Goal: Task Accomplishment & Management: Manage account settings

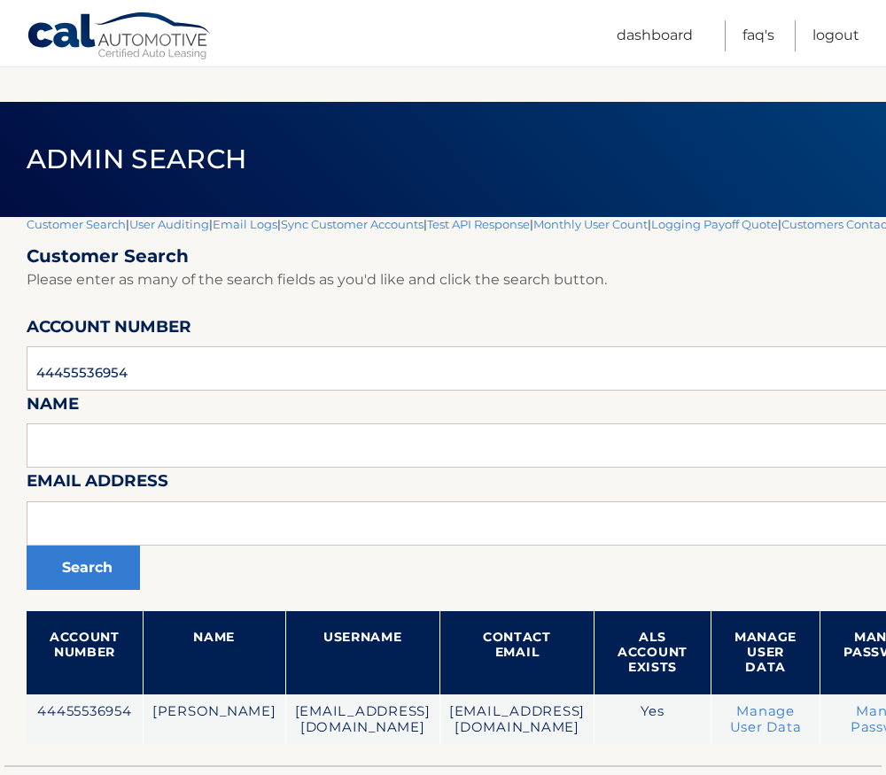
scroll to position [125, 0]
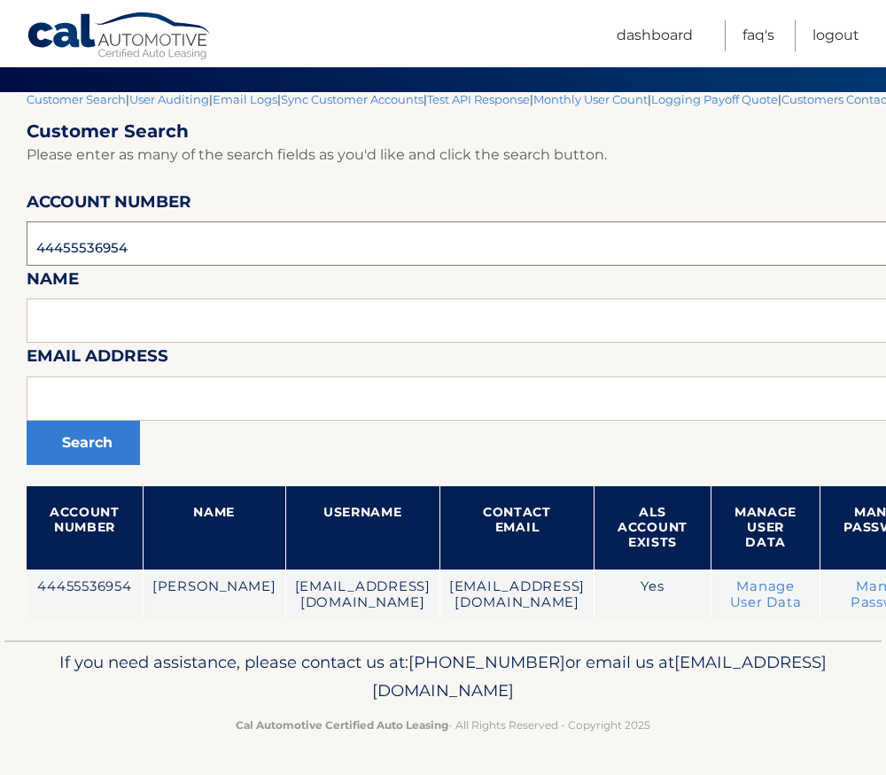
click at [84, 252] on input "44455536954" at bounding box center [584, 243] width 1114 height 44
click at [84, 251] on input "44455536954" at bounding box center [584, 243] width 1114 height 44
paste input "953353"
type input "44455953353"
click at [27, 421] on button "Search" at bounding box center [83, 443] width 113 height 44
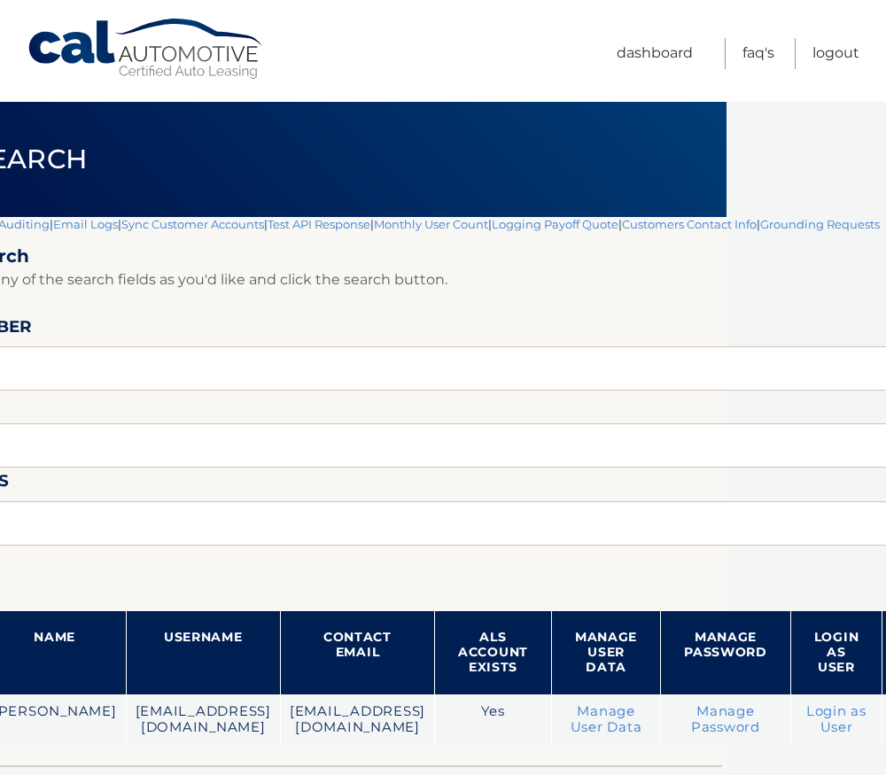
scroll to position [0, 161]
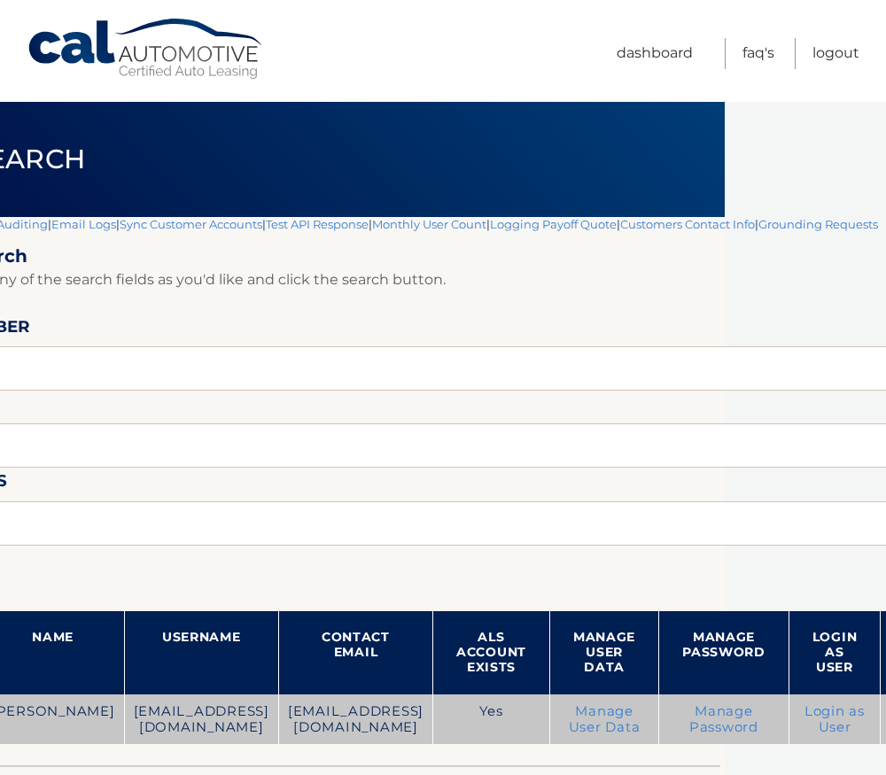
click at [592, 715] on link "Manage User Data" at bounding box center [605, 719] width 72 height 32
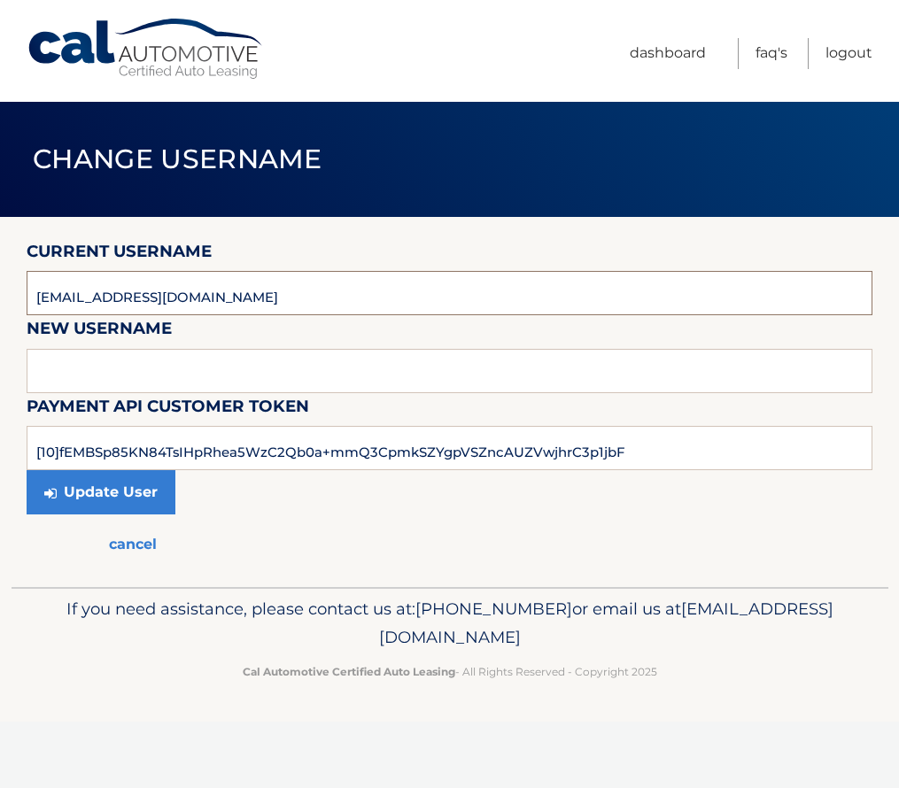
click at [50, 295] on input "mturville@gmail.com" at bounding box center [450, 293] width 846 height 44
click at [47, 303] on input "mturville@gmail.com" at bounding box center [450, 293] width 846 height 44
click at [47, 296] on input "mturville@gmail.com" at bounding box center [450, 293] width 846 height 44
drag, startPoint x: 47, startPoint y: 296, endPoint x: 90, endPoint y: 312, distance: 46.2
click at [90, 312] on input "mturville@gmail.com" at bounding box center [450, 293] width 846 height 44
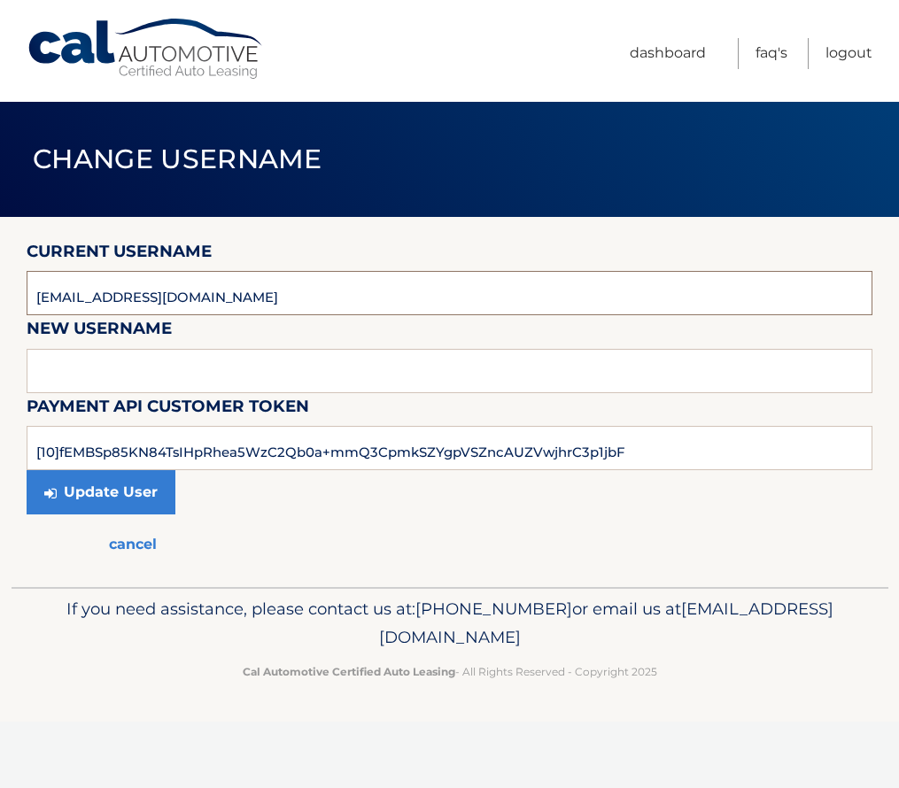
drag, startPoint x: 90, startPoint y: 312, endPoint x: 48, endPoint y: 301, distance: 43.8
click at [48, 301] on input "mturville@gmail.com" at bounding box center [450, 293] width 846 height 44
click at [45, 298] on input "mturville@gmail.com" at bounding box center [450, 293] width 846 height 44
click at [224, 291] on input "mturville@gmail.com" at bounding box center [450, 293] width 846 height 44
click at [132, 378] on input "text" at bounding box center [450, 371] width 846 height 44
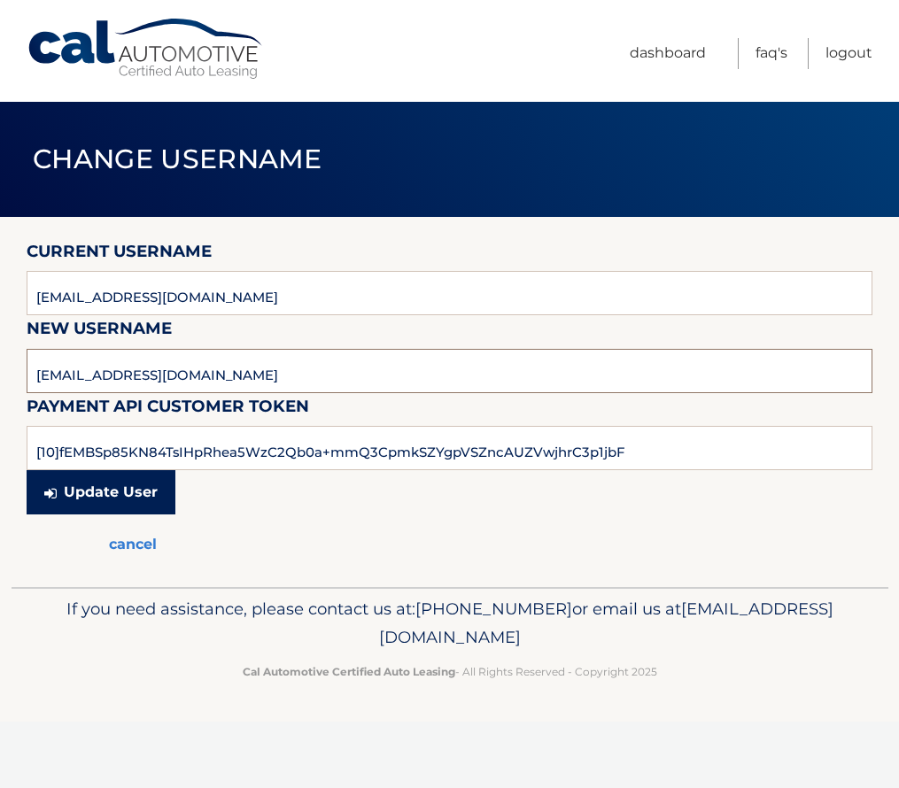
type input "mmturville@gmail.com"
click at [105, 490] on button "Update User" at bounding box center [101, 492] width 149 height 44
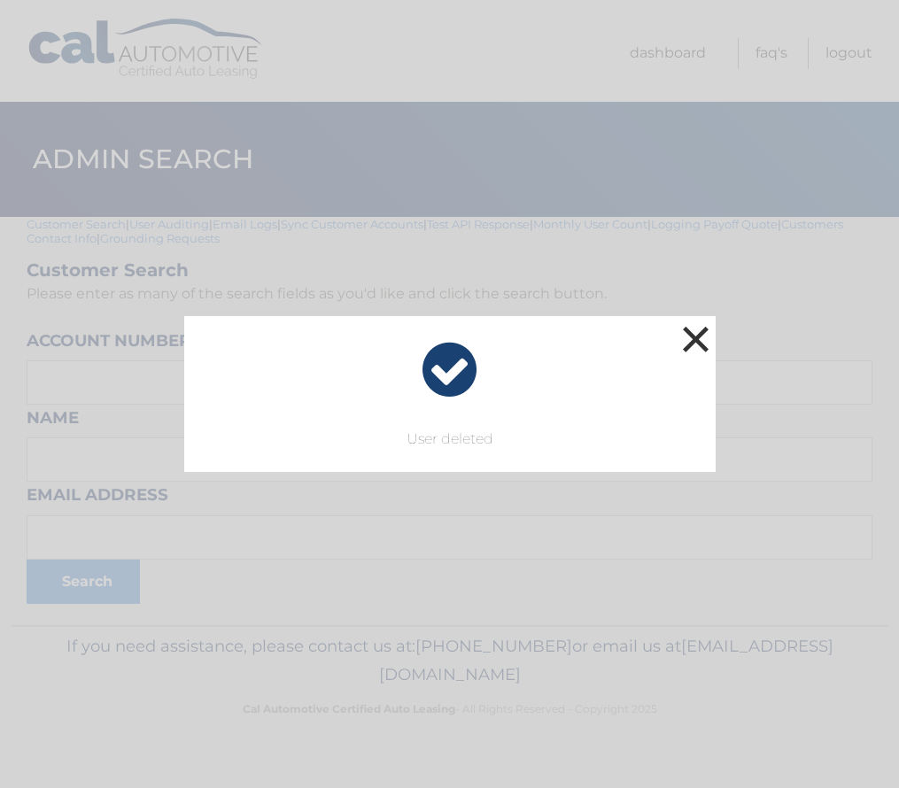
click at [699, 345] on button "×" at bounding box center [696, 339] width 35 height 35
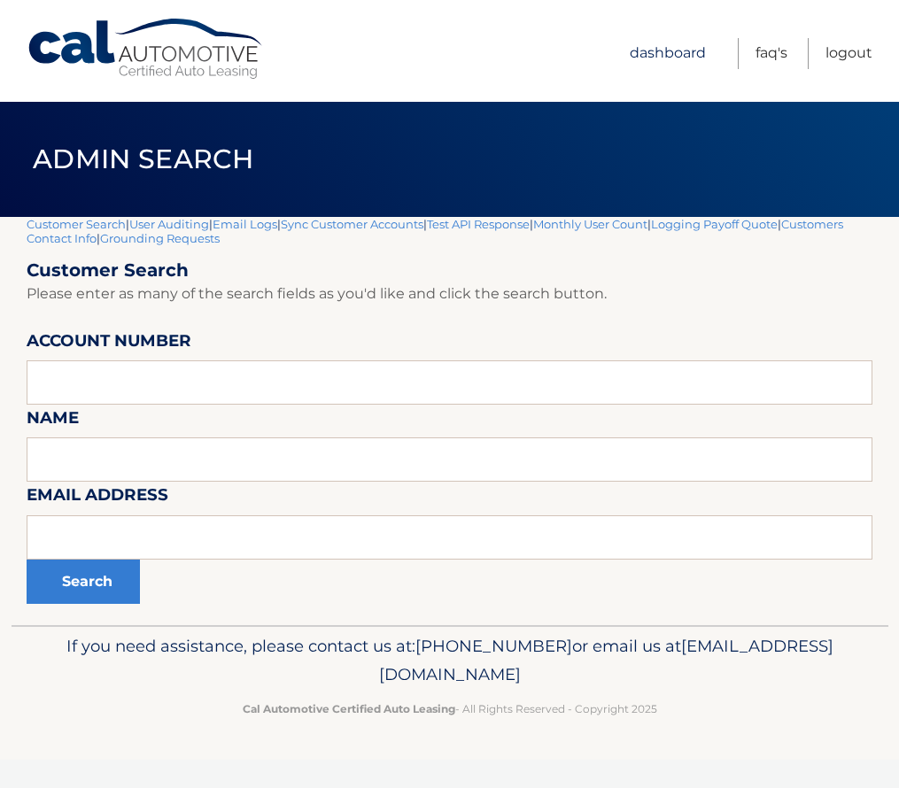
click at [672, 48] on link "Dashboard" at bounding box center [668, 53] width 76 height 31
click at [116, 379] on input "text" at bounding box center [450, 383] width 846 height 44
paste input "44455953353"
type input "44455953353"
click at [97, 585] on button "Search" at bounding box center [83, 582] width 113 height 44
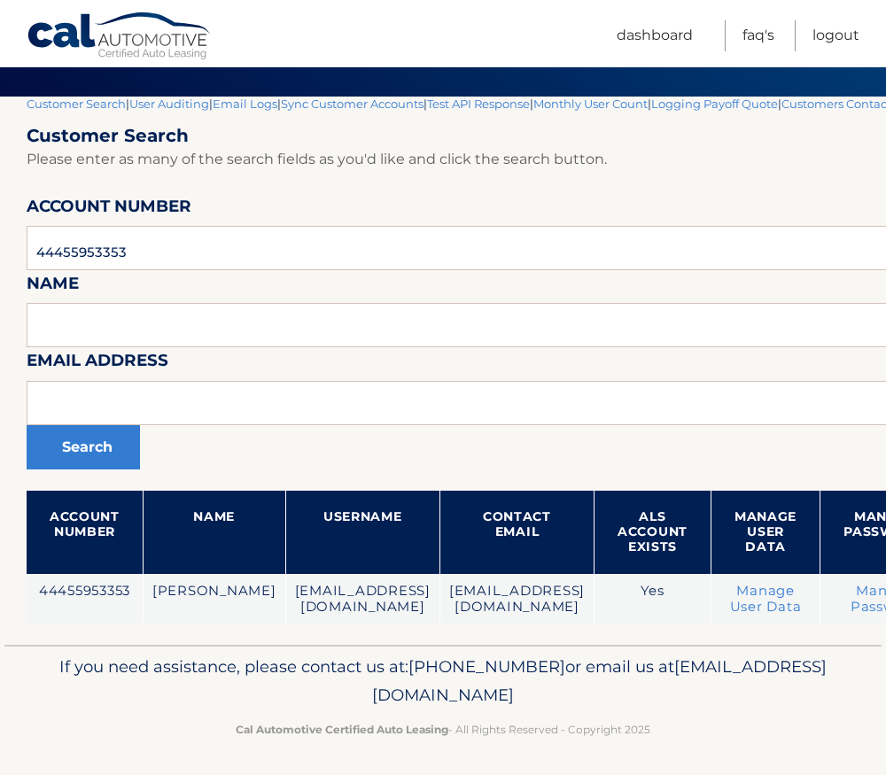
scroll to position [125, 0]
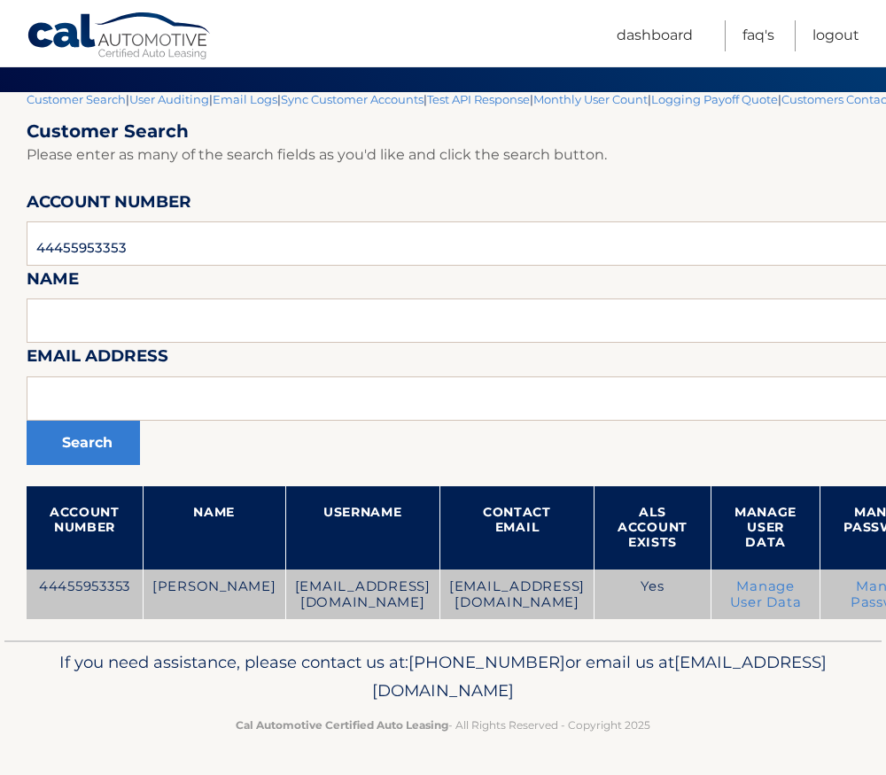
click at [464, 591] on td "mturville@gmail.com" at bounding box center [516, 595] width 154 height 50
drag, startPoint x: 443, startPoint y: 590, endPoint x: 498, endPoint y: 590, distance: 54.9
click at [498, 590] on td "mturville@gmail.com" at bounding box center [516, 595] width 154 height 50
drag, startPoint x: 378, startPoint y: 585, endPoint x: 427, endPoint y: 585, distance: 48.7
click at [427, 585] on tr "44455953353 MEGHAN TURVILLE mmturville@gmail.com mturville@gmail.com Yes Manage…" at bounding box center [584, 595] width 1114 height 50
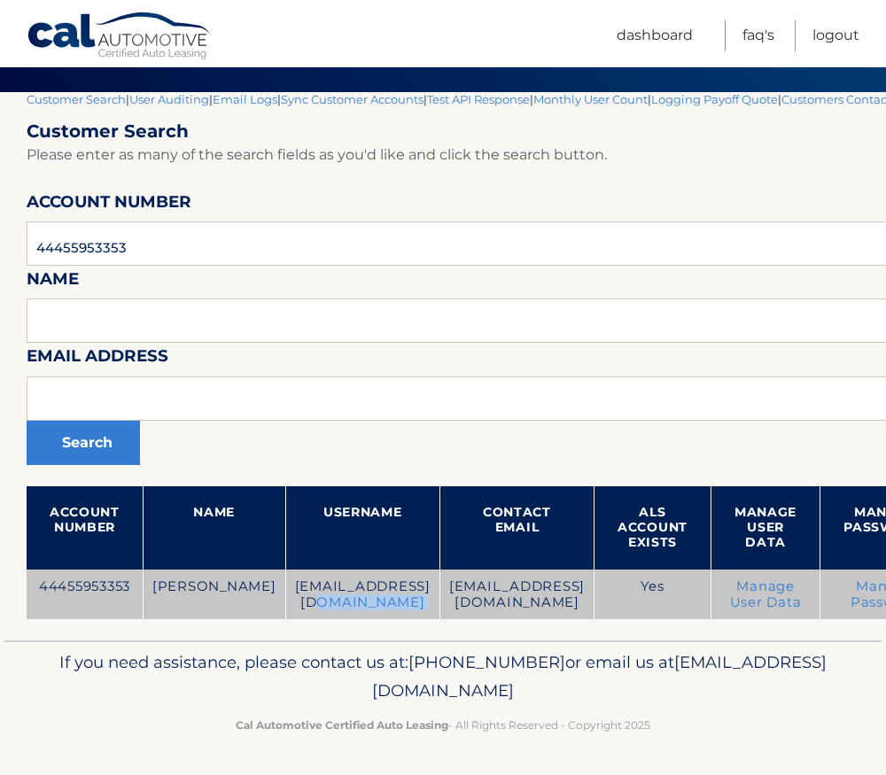
drag, startPoint x: 427, startPoint y: 585, endPoint x: 395, endPoint y: 589, distance: 32.1
click at [395, 589] on td "mmturville@gmail.com" at bounding box center [362, 595] width 154 height 50
drag, startPoint x: 428, startPoint y: 588, endPoint x: 601, endPoint y: 597, distance: 173.0
click at [601, 597] on tr "44455953353 MEGHAN TURVILLE mmturville@gmail.com mturville@gmail.com Yes Manage…" at bounding box center [584, 595] width 1114 height 50
click at [409, 589] on td "mmturville@gmail.com" at bounding box center [362, 595] width 154 height 50
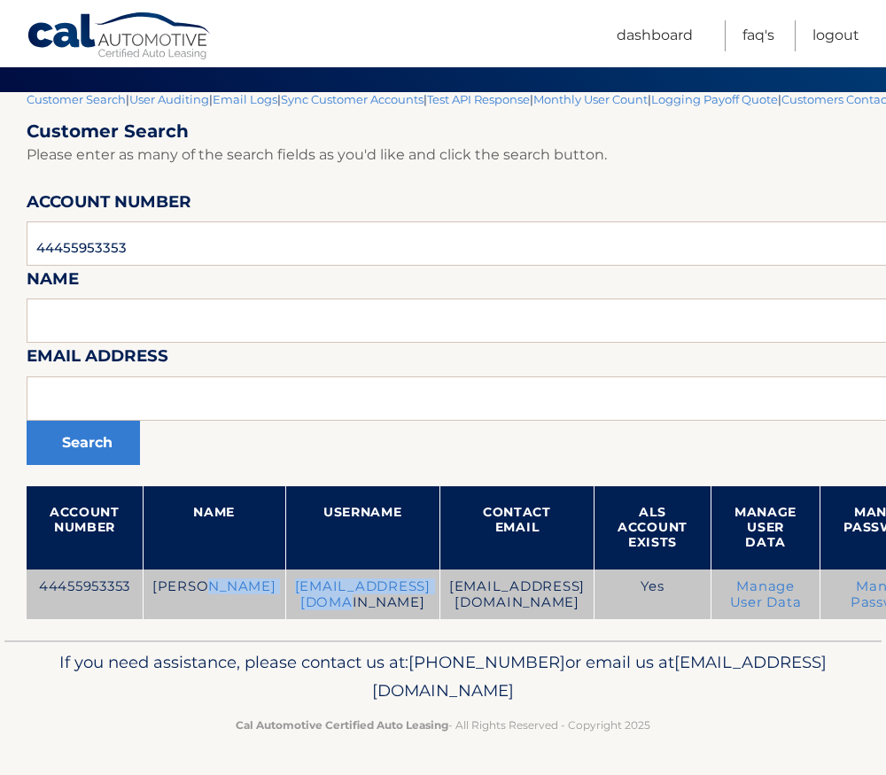
drag, startPoint x: 409, startPoint y: 589, endPoint x: 223, endPoint y: 590, distance: 186.0
click at [223, 590] on tr "44455953353 MEGHAN TURVILLE mmturville@gmail.com mturville@gmail.com Yes Manage…" at bounding box center [584, 595] width 1114 height 50
drag, startPoint x: 223, startPoint y: 590, endPoint x: 342, endPoint y: 597, distance: 118.9
click at [342, 597] on td "mmturville@gmail.com" at bounding box center [362, 595] width 154 height 50
click at [346, 589] on td "mmturville@gmail.com" at bounding box center [362, 595] width 154 height 50
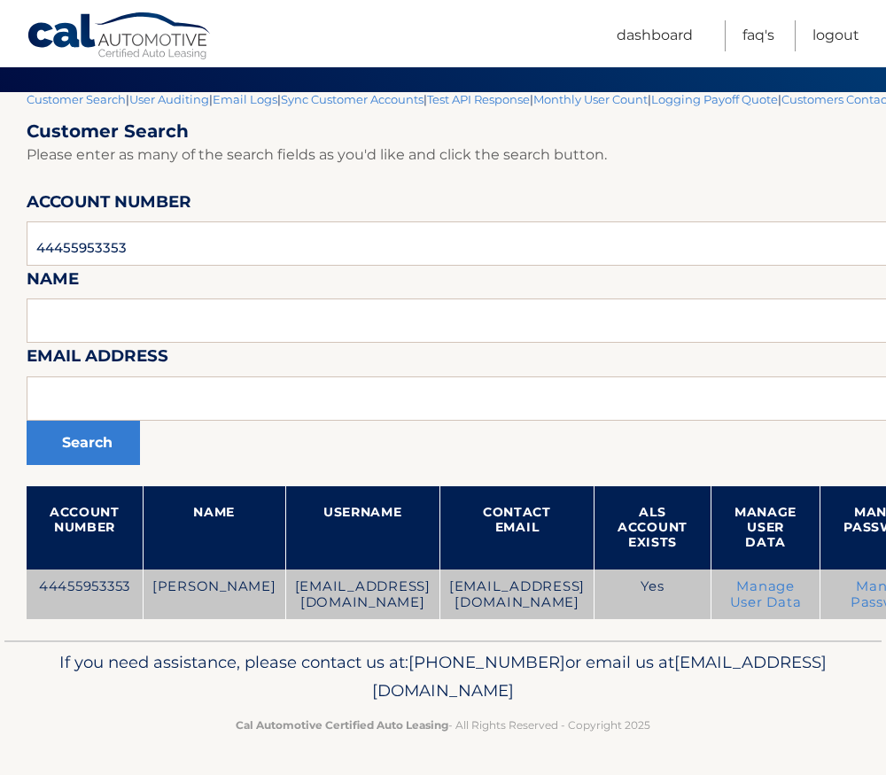
click at [337, 590] on td "mmturville@gmail.com" at bounding box center [362, 595] width 154 height 50
click at [352, 585] on td "mmturville@gmail.com" at bounding box center [362, 595] width 154 height 50
click at [353, 585] on td "mmturville@gmail.com" at bounding box center [362, 595] width 154 height 50
drag, startPoint x: 353, startPoint y: 585, endPoint x: 307, endPoint y: 581, distance: 45.3
click at [307, 581] on td "mmturville@gmail.com" at bounding box center [362, 595] width 154 height 50
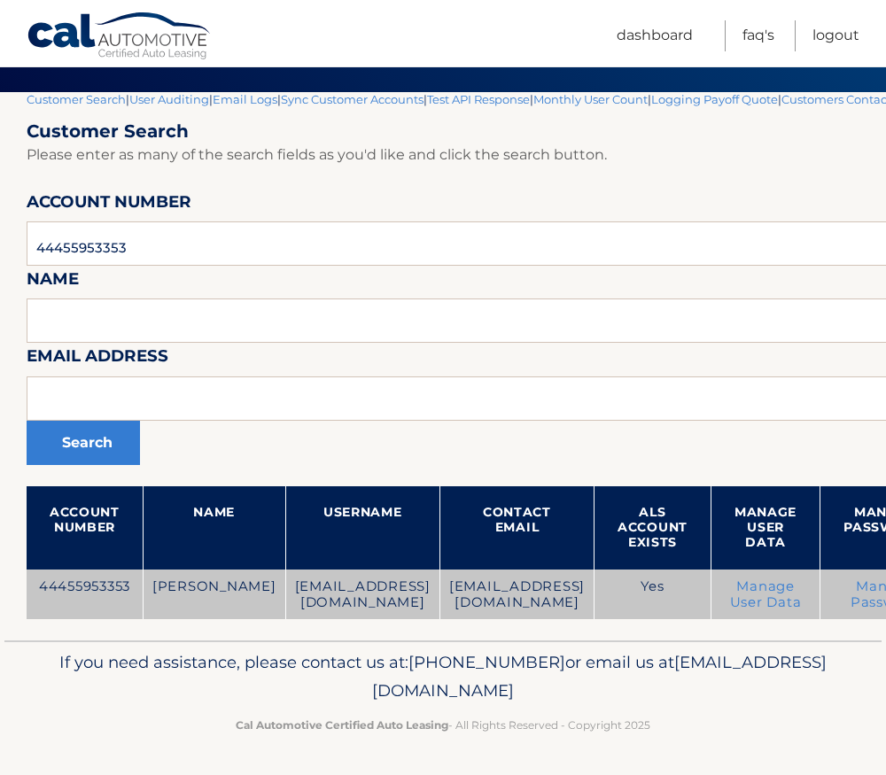
click at [292, 580] on td "mmturville@gmail.com" at bounding box center [362, 595] width 154 height 50
drag, startPoint x: 292, startPoint y: 580, endPoint x: 269, endPoint y: 586, distance: 23.9
click at [285, 586] on td "mmturville@gmail.com" at bounding box center [362, 595] width 154 height 50
drag, startPoint x: 244, startPoint y: 586, endPoint x: 347, endPoint y: 592, distance: 103.8
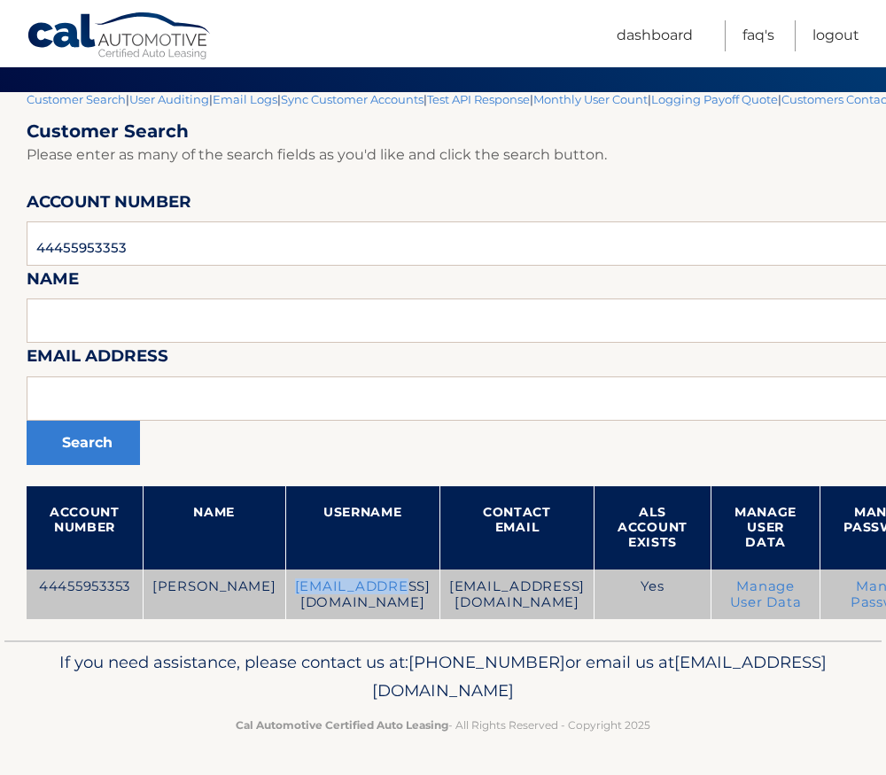
click at [347, 592] on td "mmturville@gmail.com" at bounding box center [362, 595] width 154 height 50
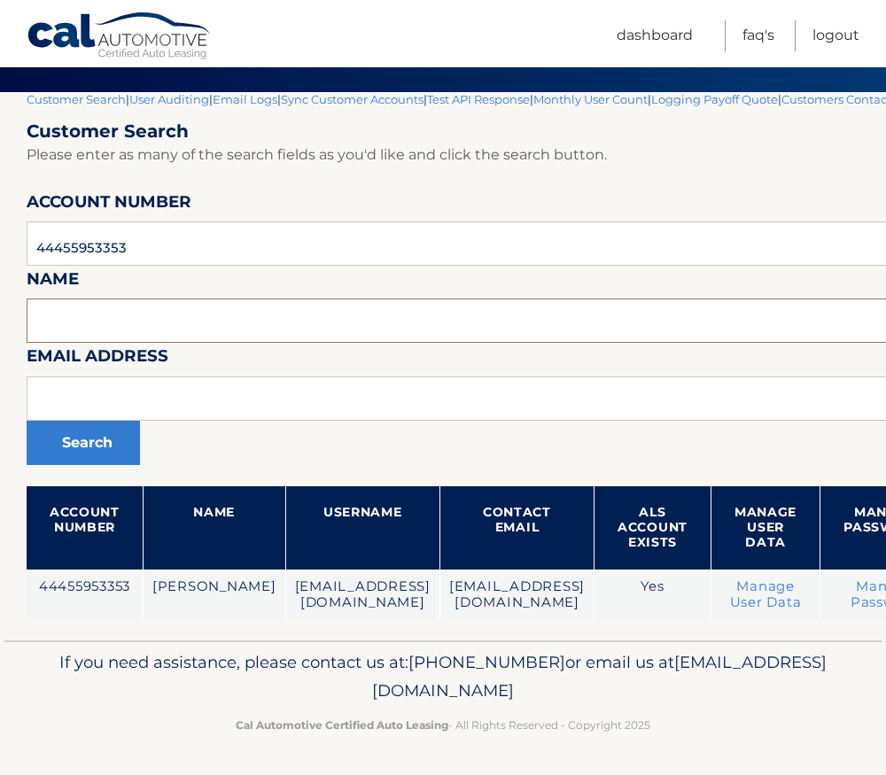
click at [192, 316] on input "text" at bounding box center [584, 321] width 1114 height 44
click at [98, 246] on input "44455953353" at bounding box center [584, 243] width 1114 height 44
click at [92, 442] on button "Search" at bounding box center [83, 443] width 113 height 44
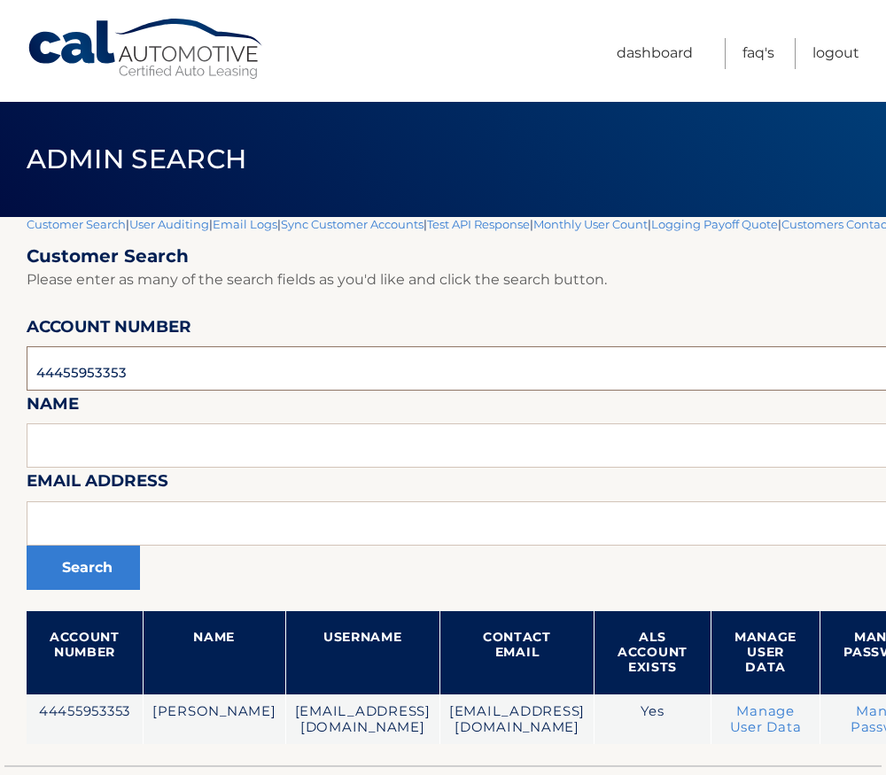
click at [88, 376] on input "44455953353" at bounding box center [584, 368] width 1114 height 44
click at [87, 376] on input "44455953353" at bounding box center [584, 368] width 1114 height 44
paste input "870666"
type input "44455870666"
click at [78, 590] on form "Customer Search Please enter as many of the search fields as you'd like and cli…" at bounding box center [584, 494] width 1114 height 499
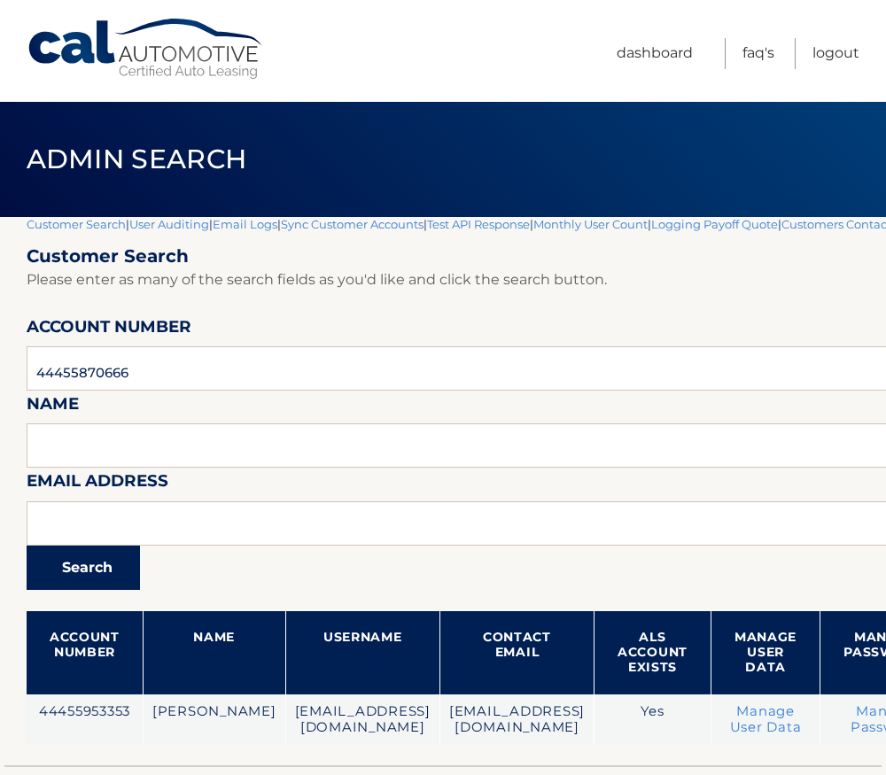
click at [79, 566] on button "Search" at bounding box center [83, 568] width 113 height 44
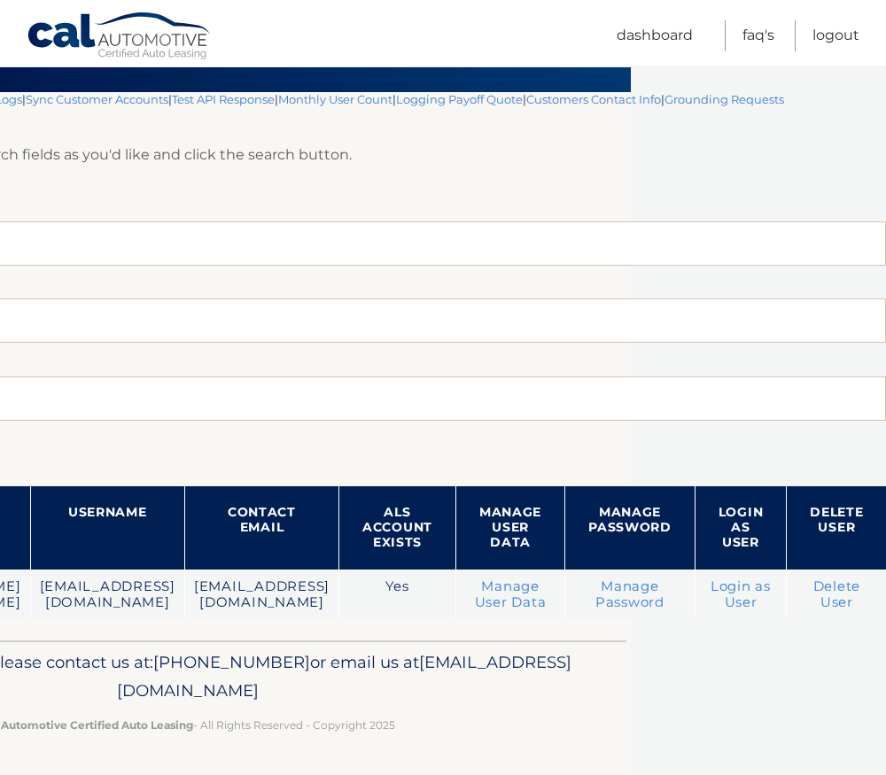
scroll to position [141, 386]
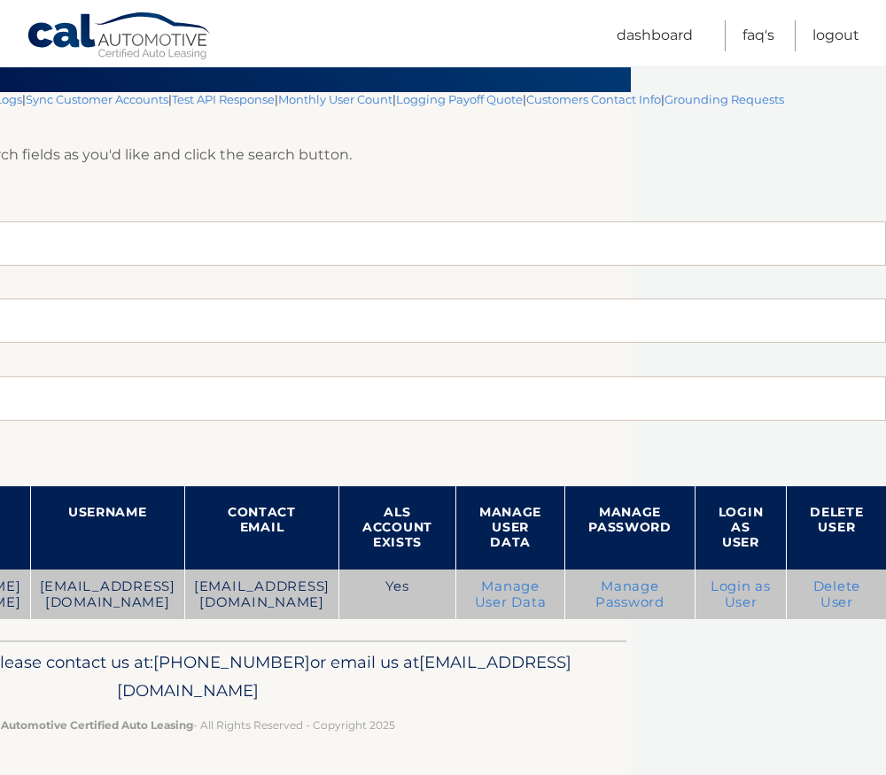
click at [739, 578] on link "Login as User" at bounding box center [740, 594] width 60 height 32
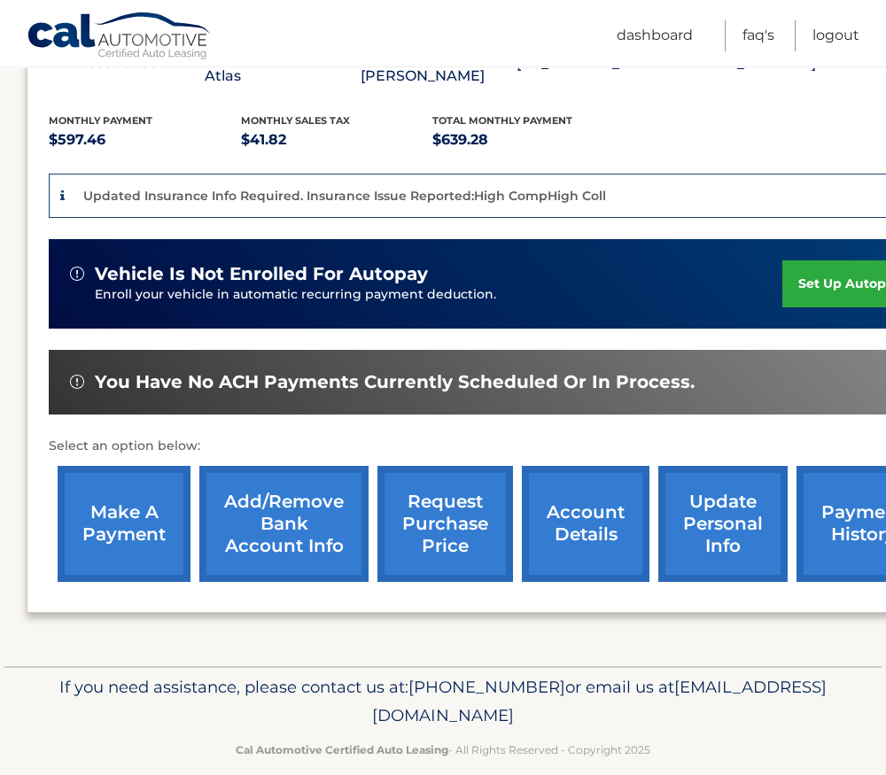
scroll to position [365, 0]
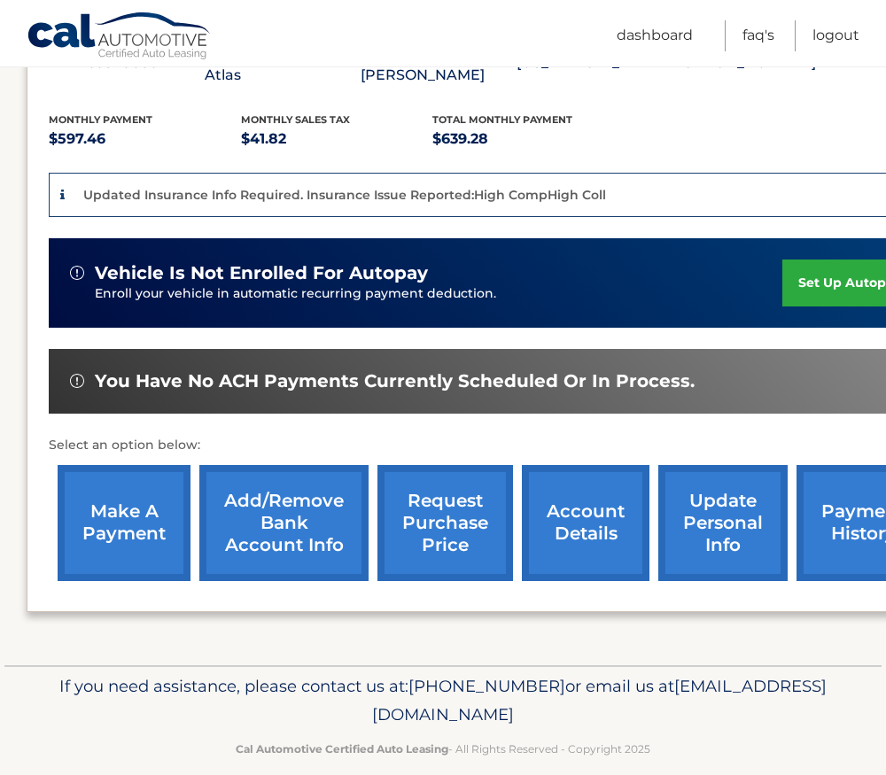
click at [573, 500] on link "account details" at bounding box center [586, 523] width 128 height 116
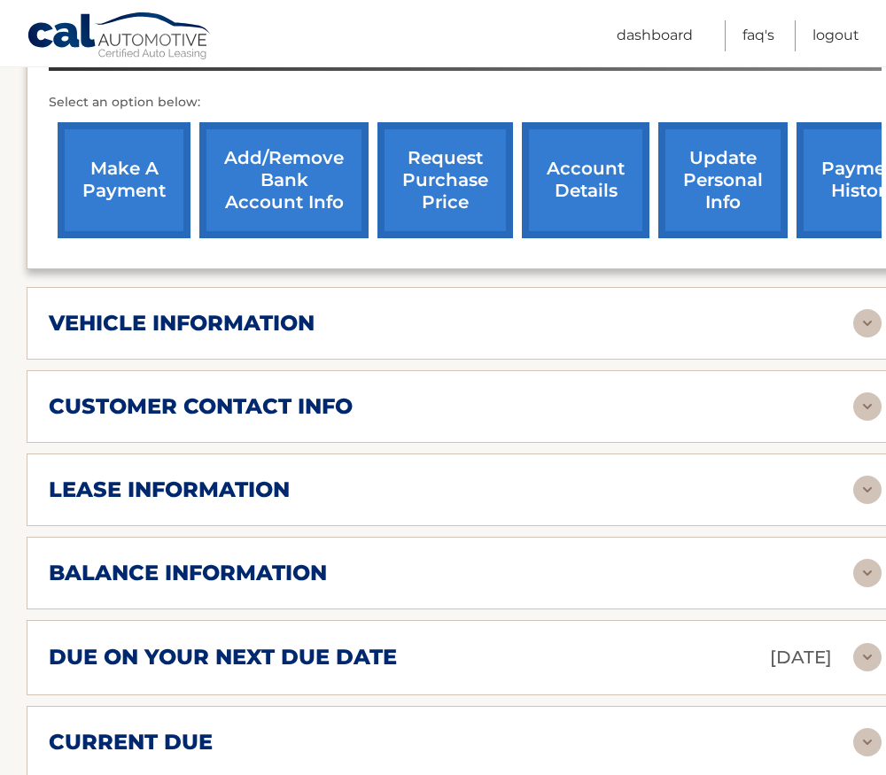
scroll to position [709, 0]
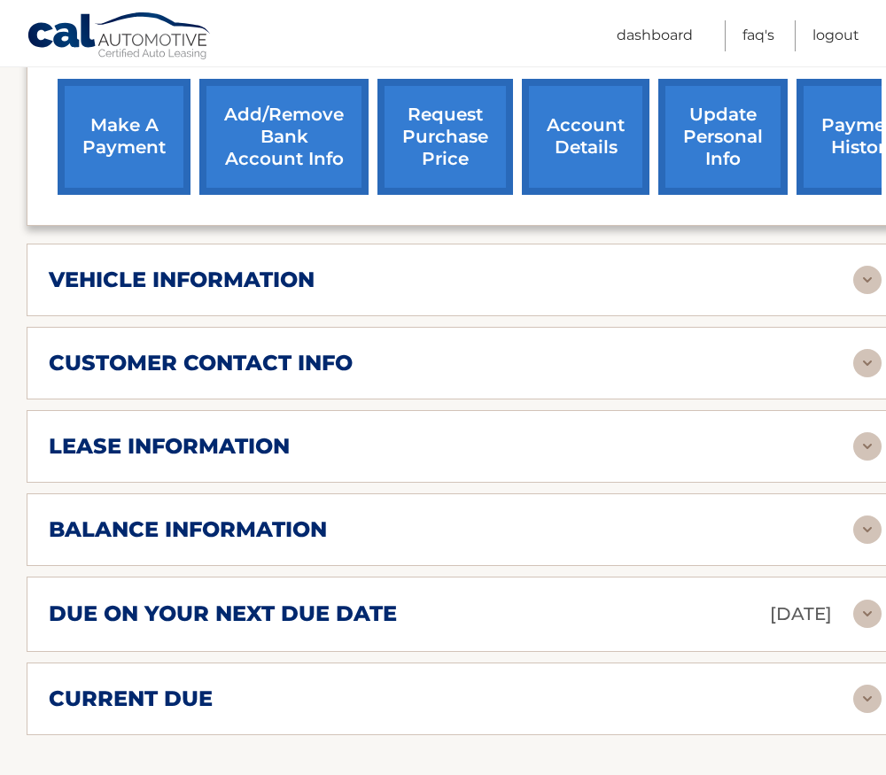
click at [301, 529] on h2 "balance information" at bounding box center [188, 529] width 278 height 27
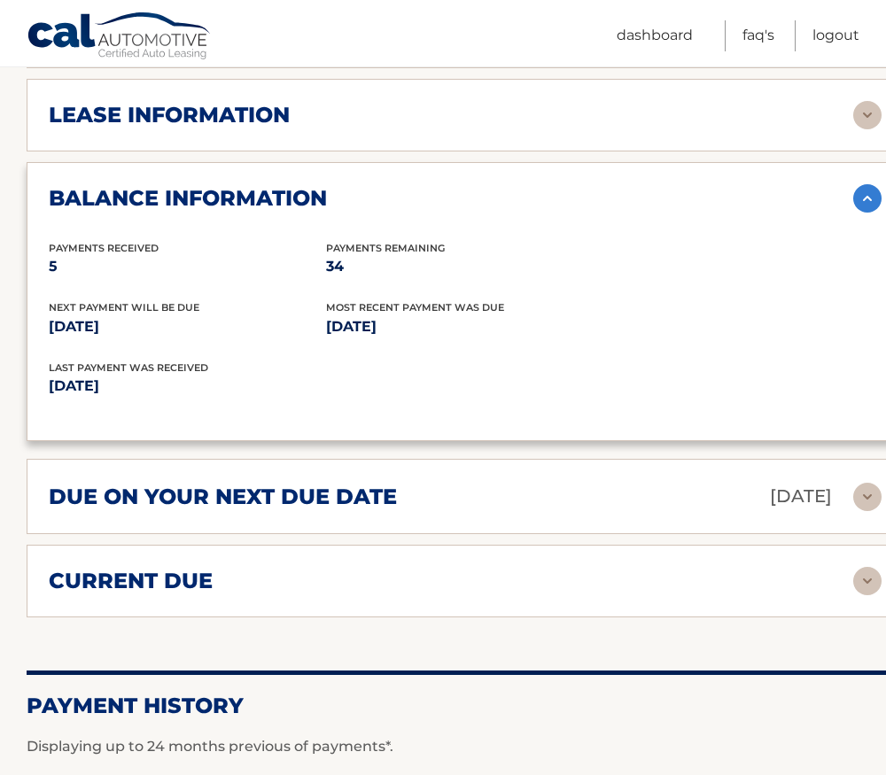
scroll to position [1063, 0]
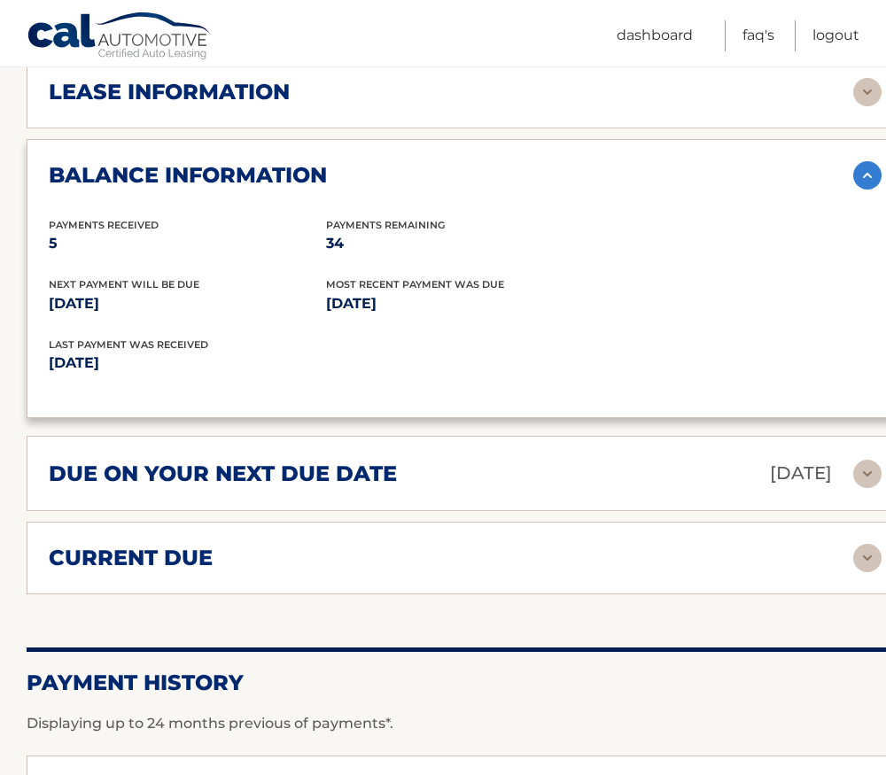
click at [297, 476] on h2 "due on your next due date" at bounding box center [223, 474] width 348 height 27
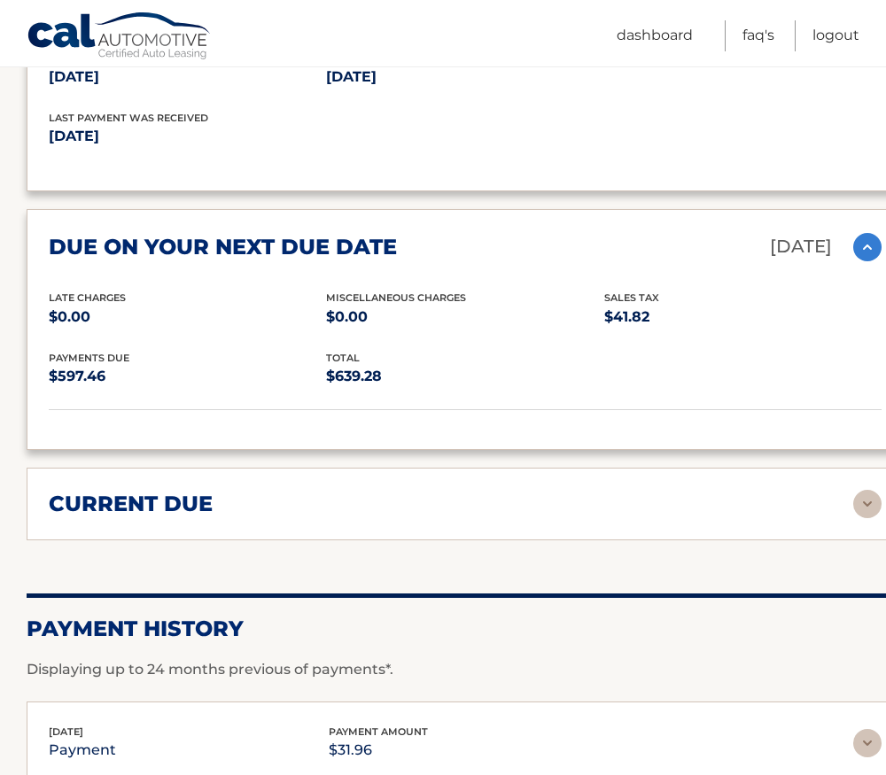
scroll to position [1417, 0]
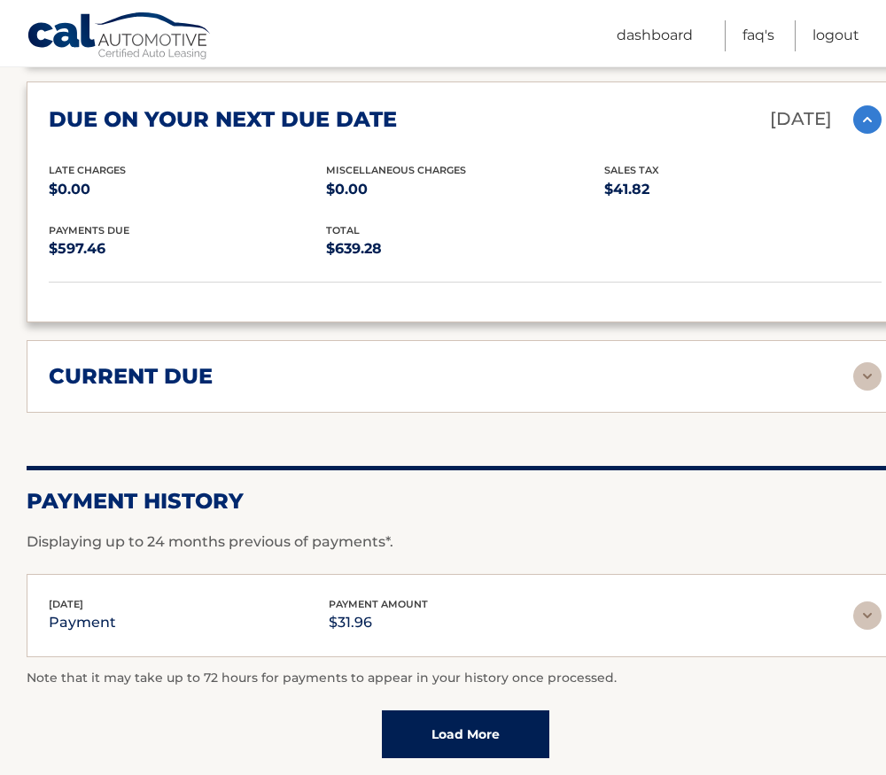
click at [282, 389] on div "current due" at bounding box center [451, 376] width 804 height 27
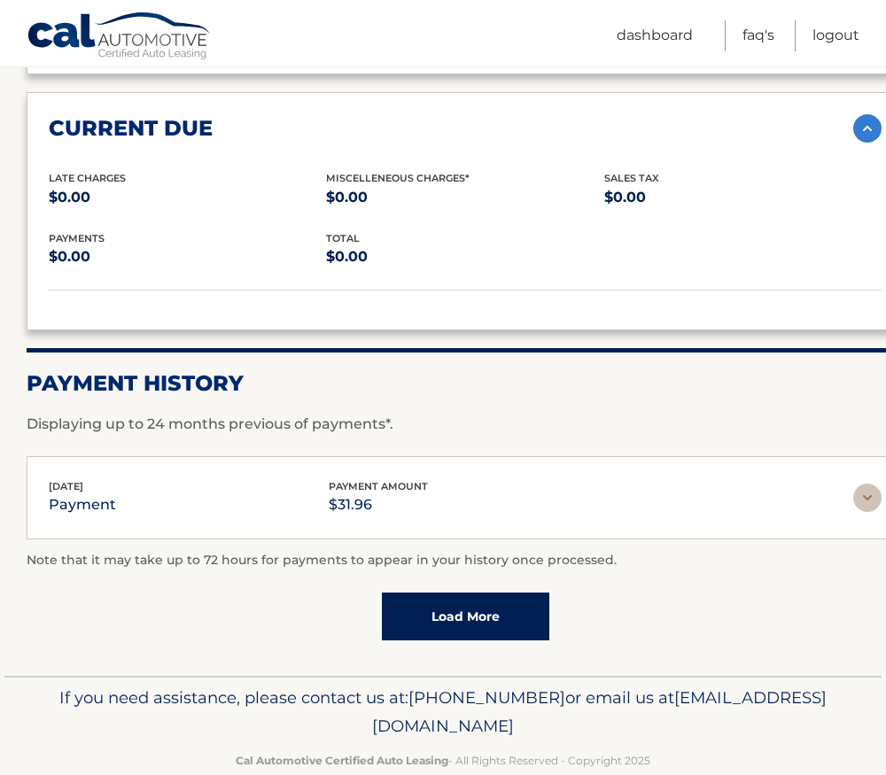
scroll to position [1683, 0]
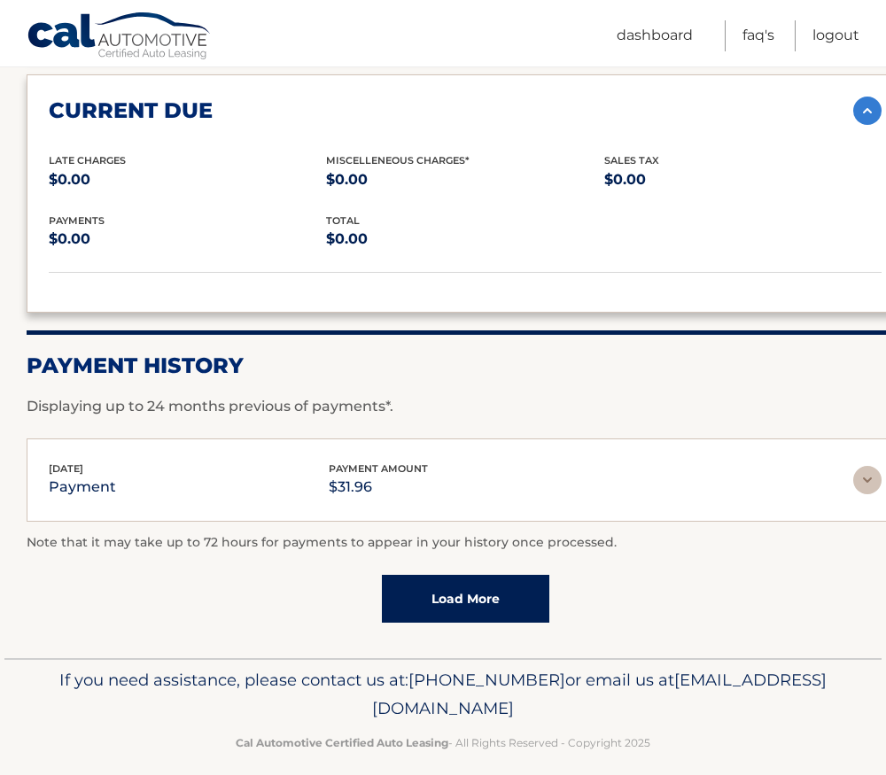
click at [468, 597] on link "Load More" at bounding box center [465, 599] width 167 height 48
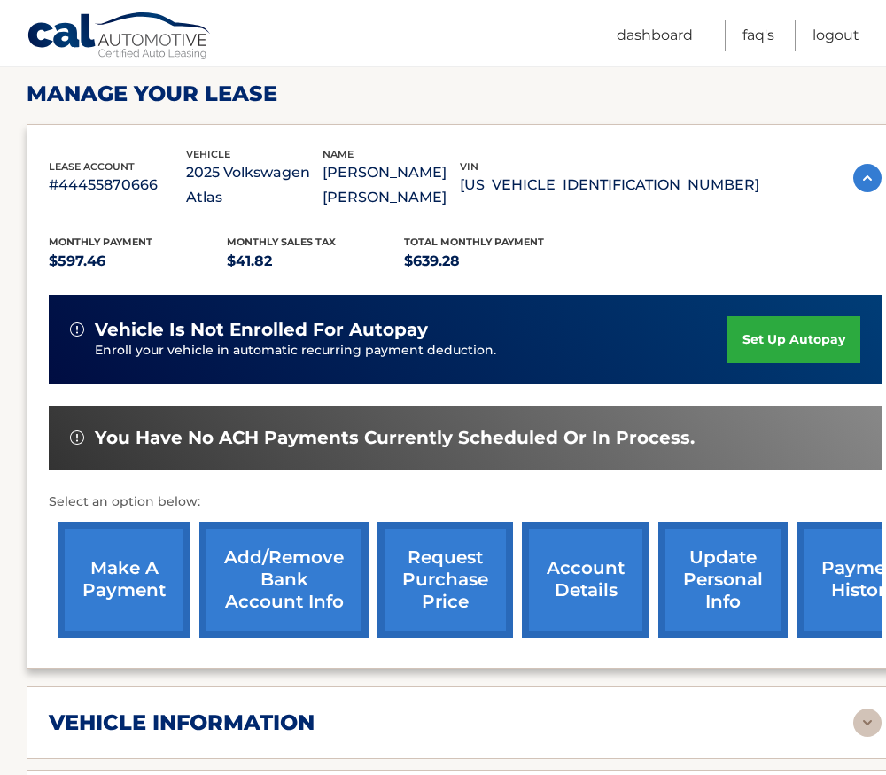
scroll to position [0, 0]
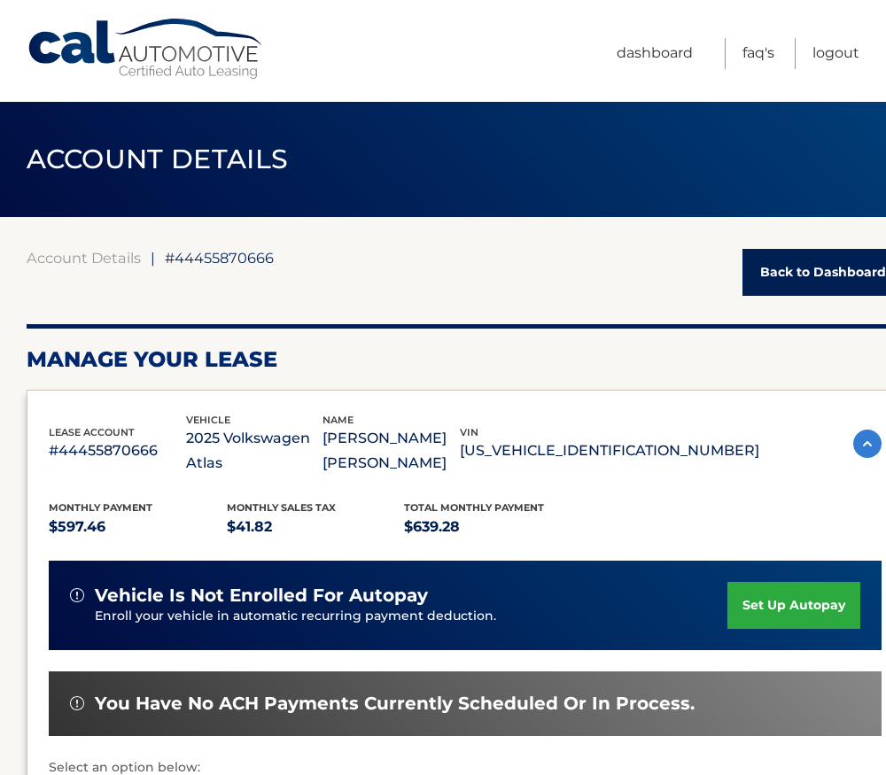
click at [795, 274] on link "Back to Dashboard" at bounding box center [822, 272] width 161 height 47
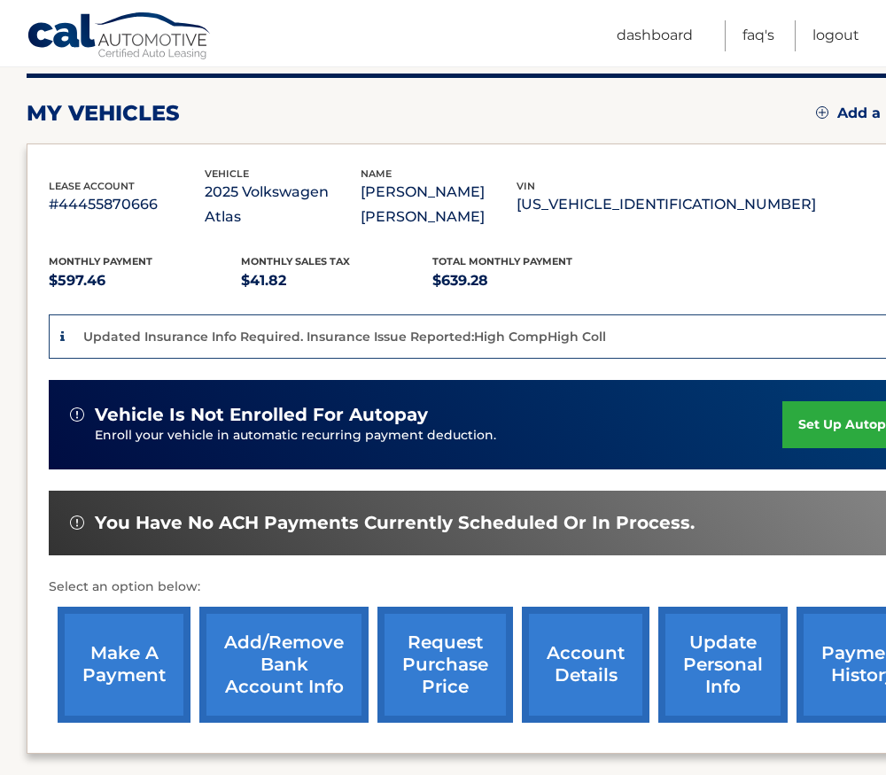
scroll to position [266, 0]
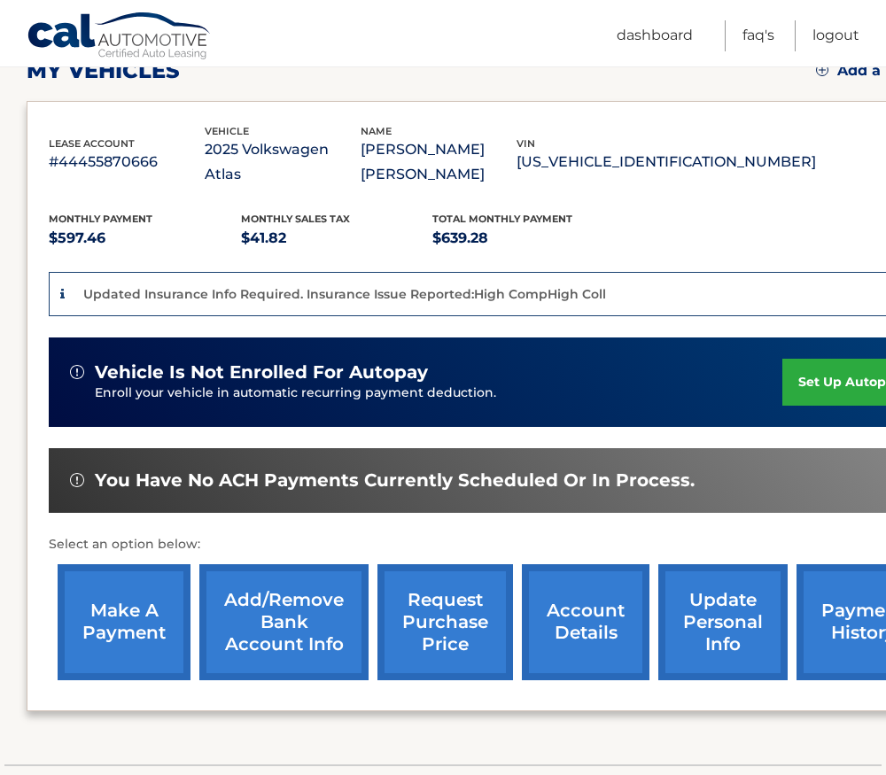
click at [582, 577] on link "account details" at bounding box center [586, 622] width 128 height 116
click at [698, 602] on link "update personal info" at bounding box center [722, 622] width 129 height 116
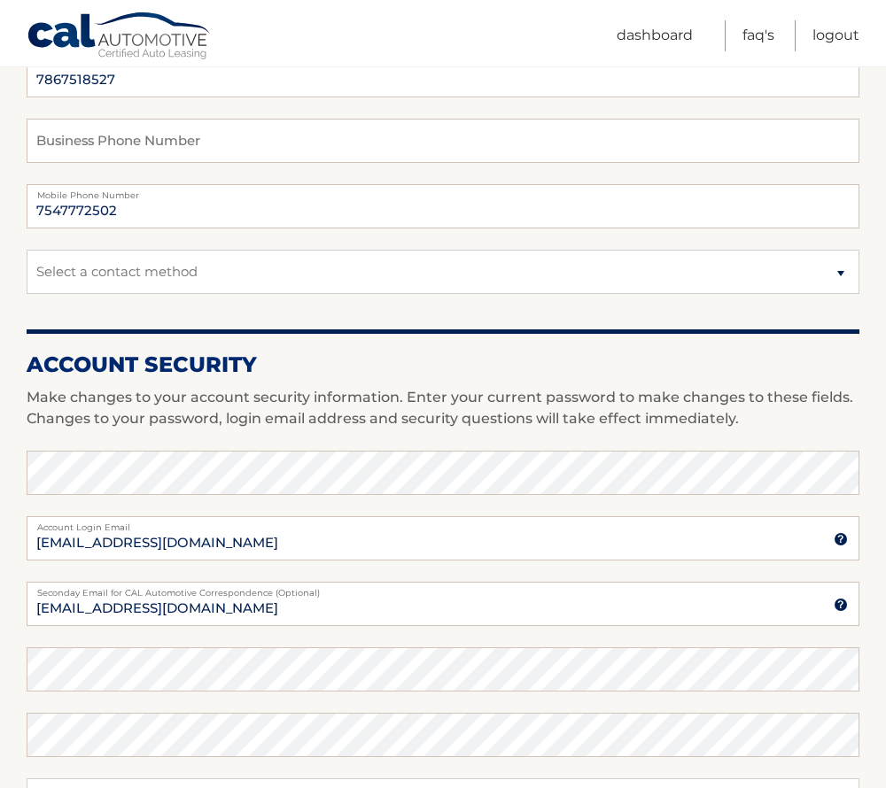
scroll to position [443, 0]
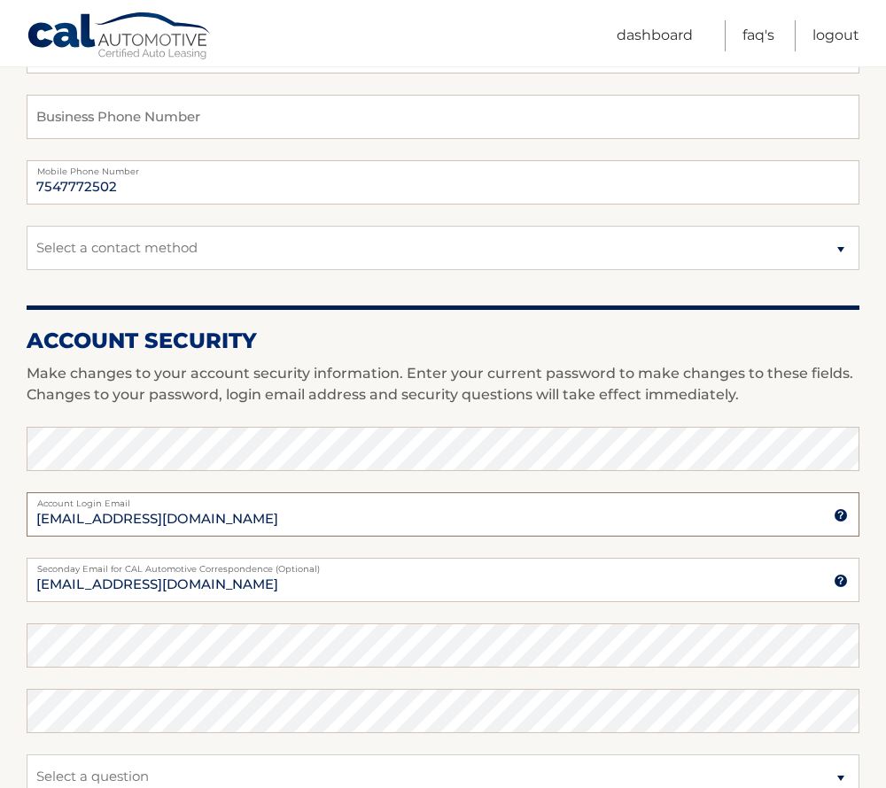
click at [127, 521] on input "[EMAIL_ADDRESS][DOMAIN_NAME]" at bounding box center [443, 514] width 833 height 44
click at [664, 38] on link "Dashboard" at bounding box center [654, 35] width 76 height 31
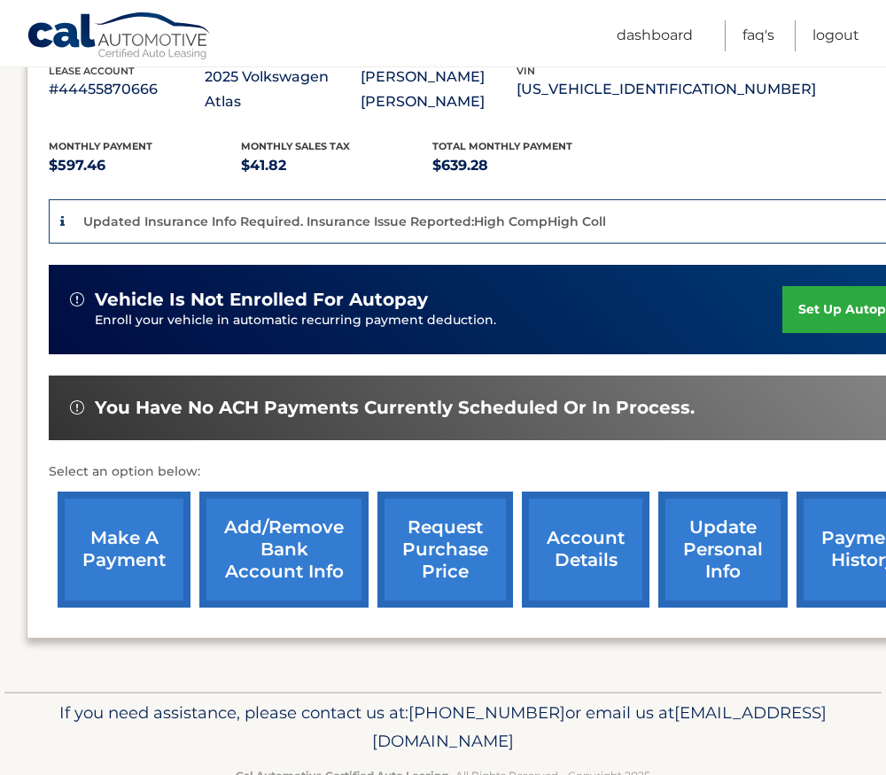
scroll to position [365, 0]
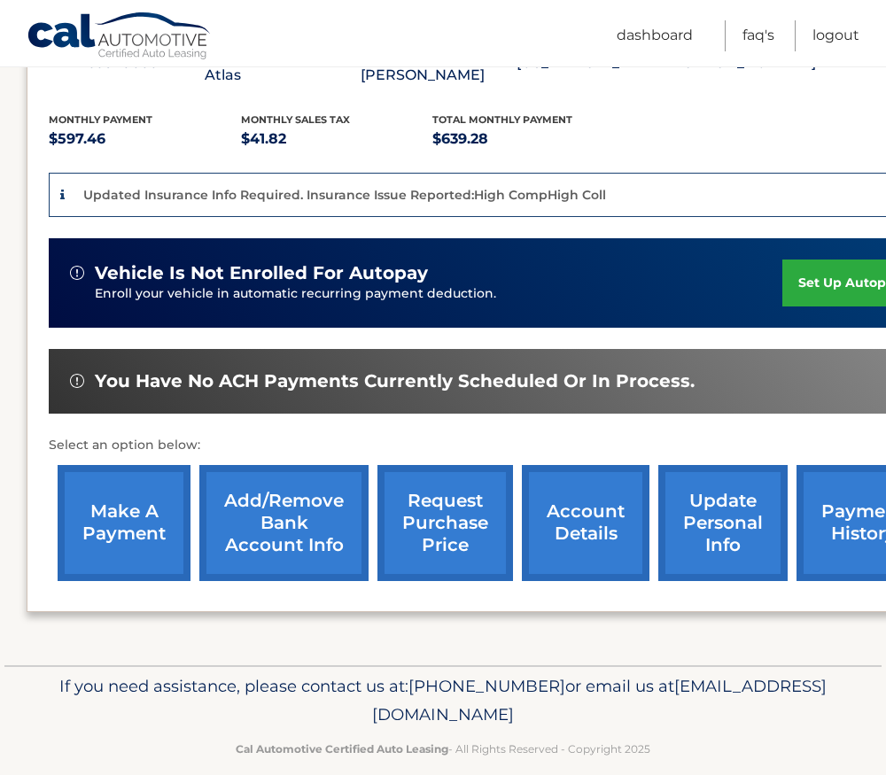
click at [594, 490] on link "account details" at bounding box center [586, 523] width 128 height 116
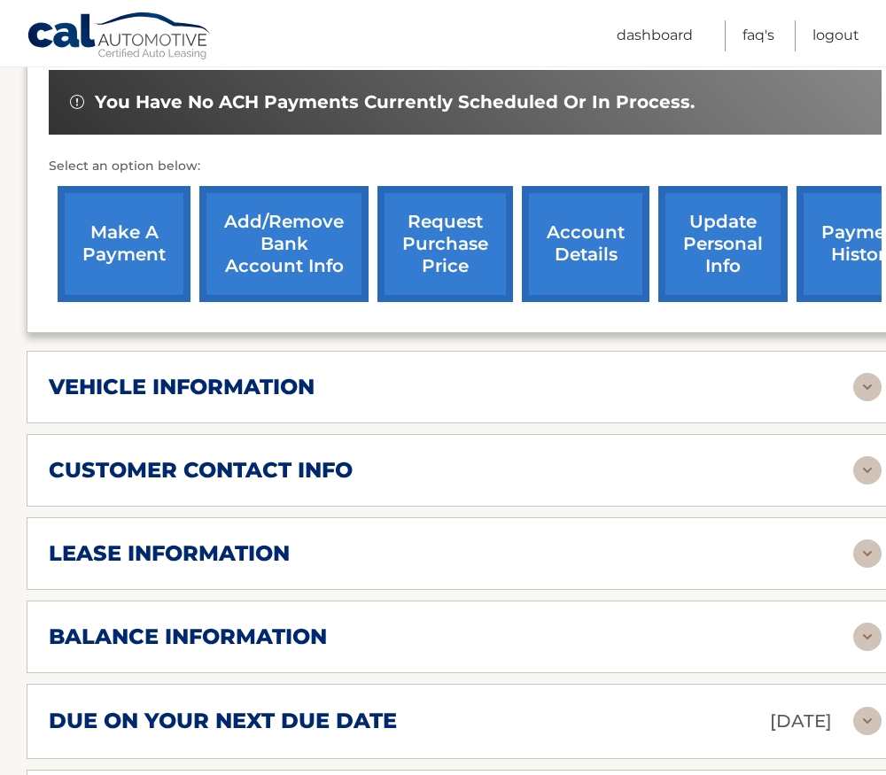
scroll to position [709, 0]
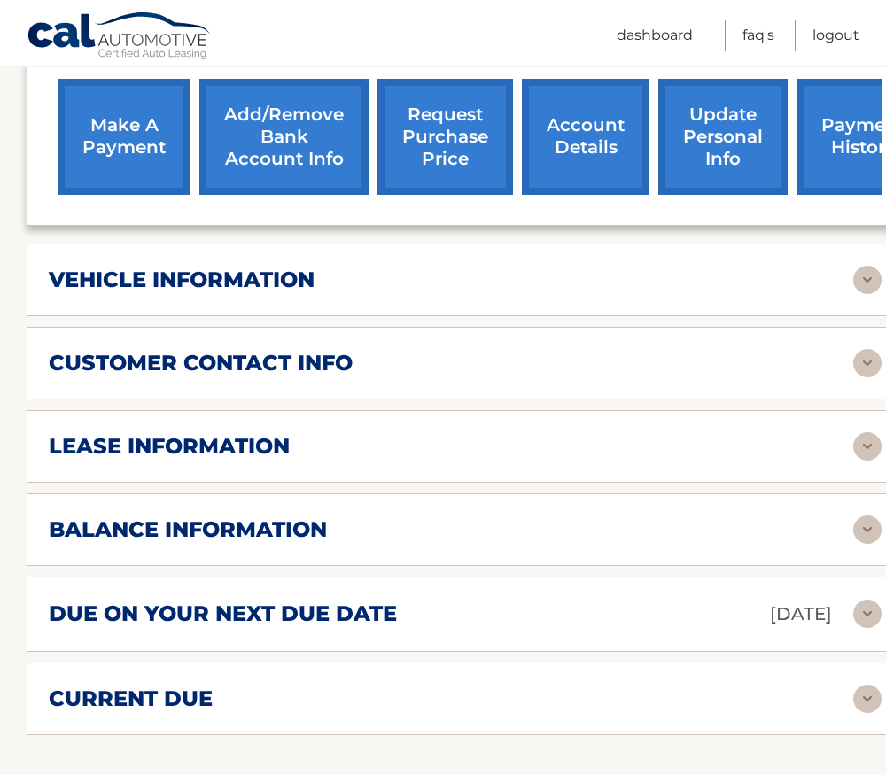
click at [293, 610] on h2 "due on your next due date" at bounding box center [223, 614] width 348 height 27
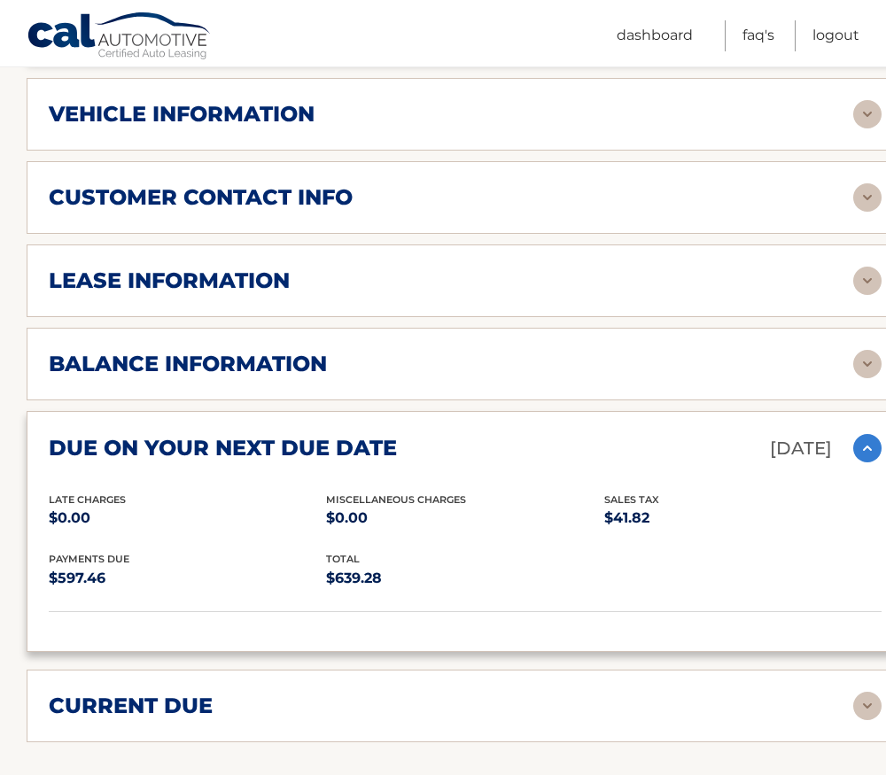
scroll to position [1063, 0]
